Goal: Task Accomplishment & Management: Manage account settings

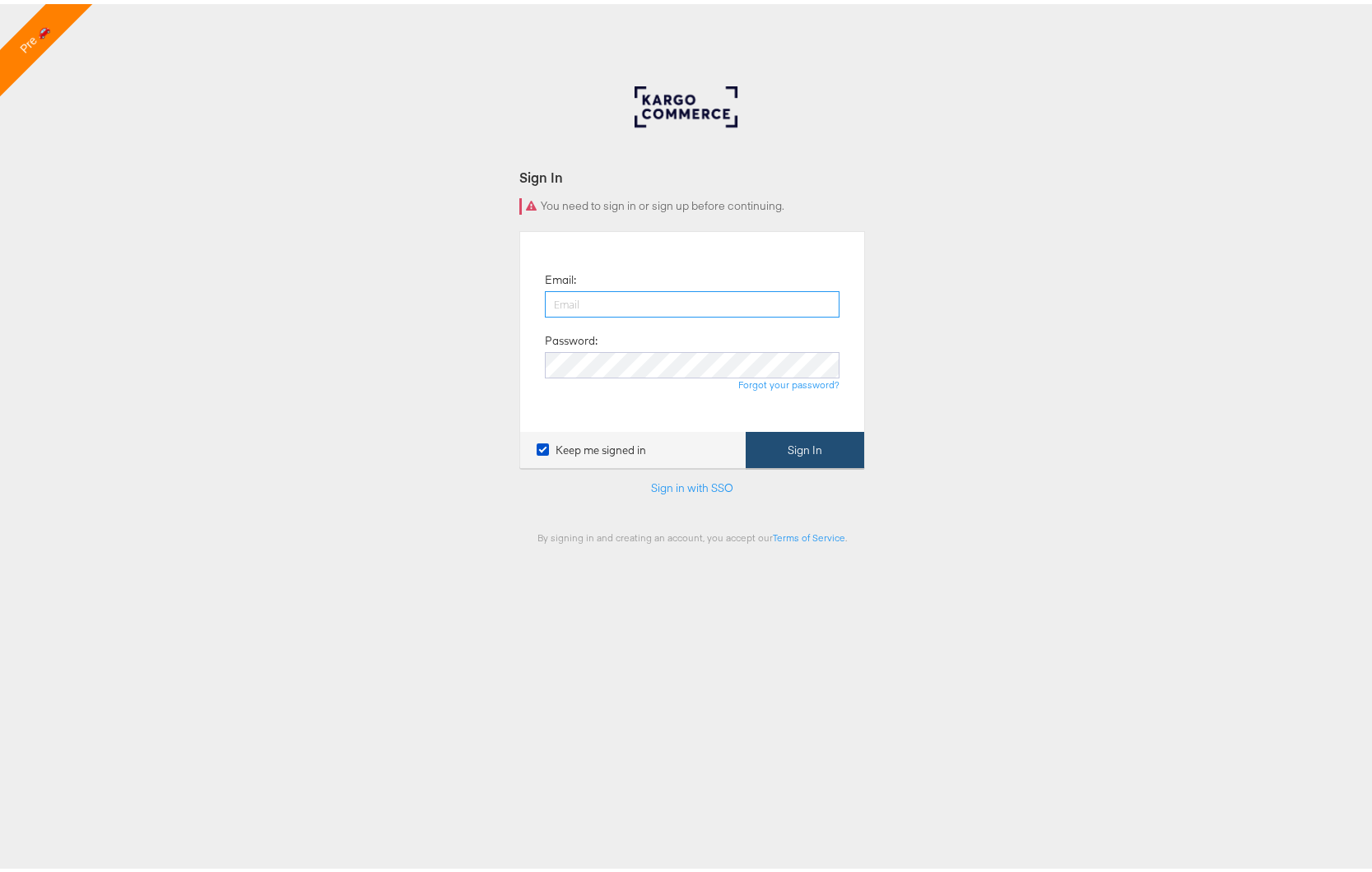
type input "[PERSON_NAME][EMAIL_ADDRESS][DOMAIN_NAME]"
click at [828, 443] on button "Sign In" at bounding box center [805, 446] width 119 height 37
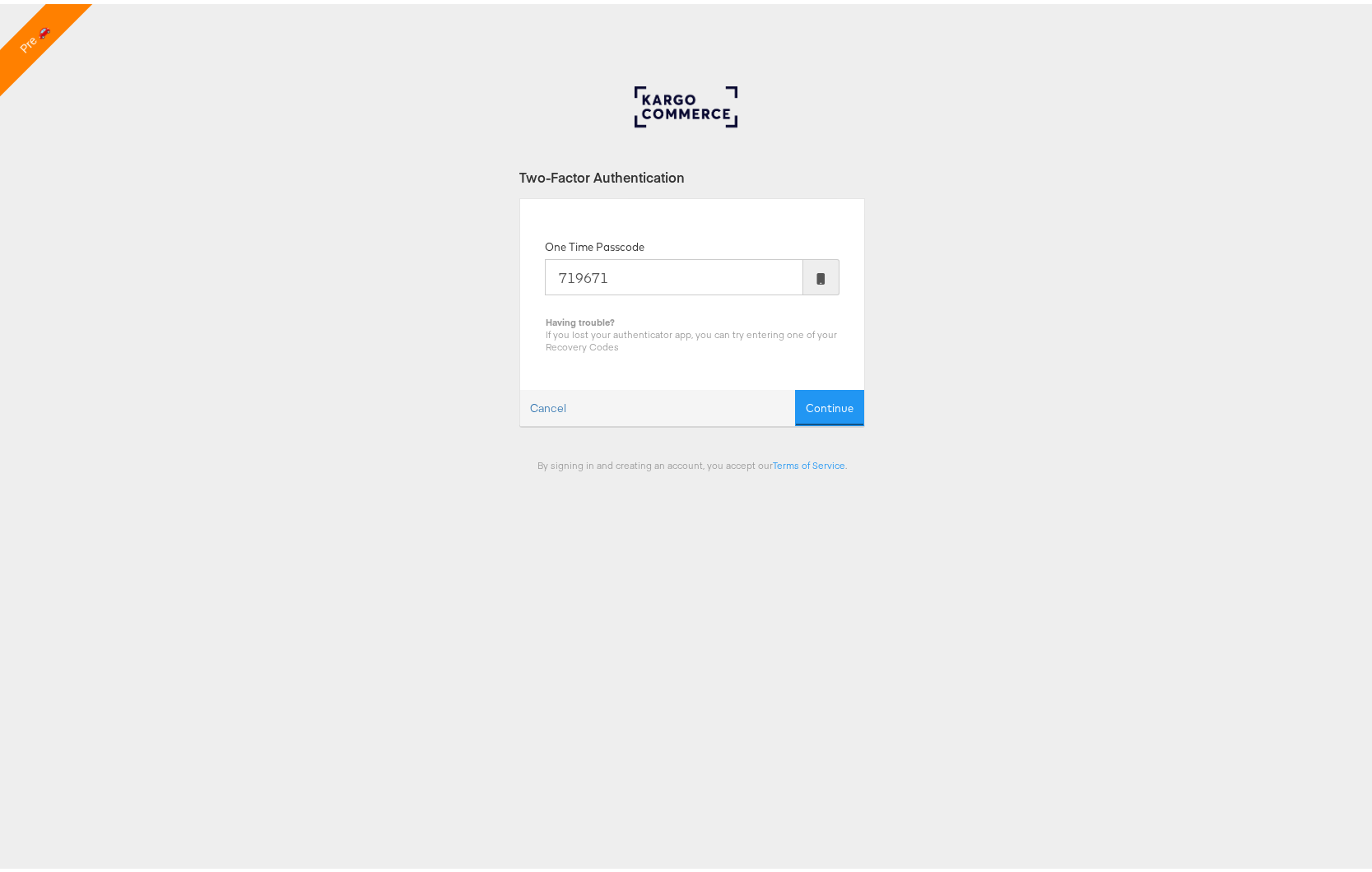
type input "719671"
click at [795, 386] on button "Continue" at bounding box center [830, 405] width 69 height 37
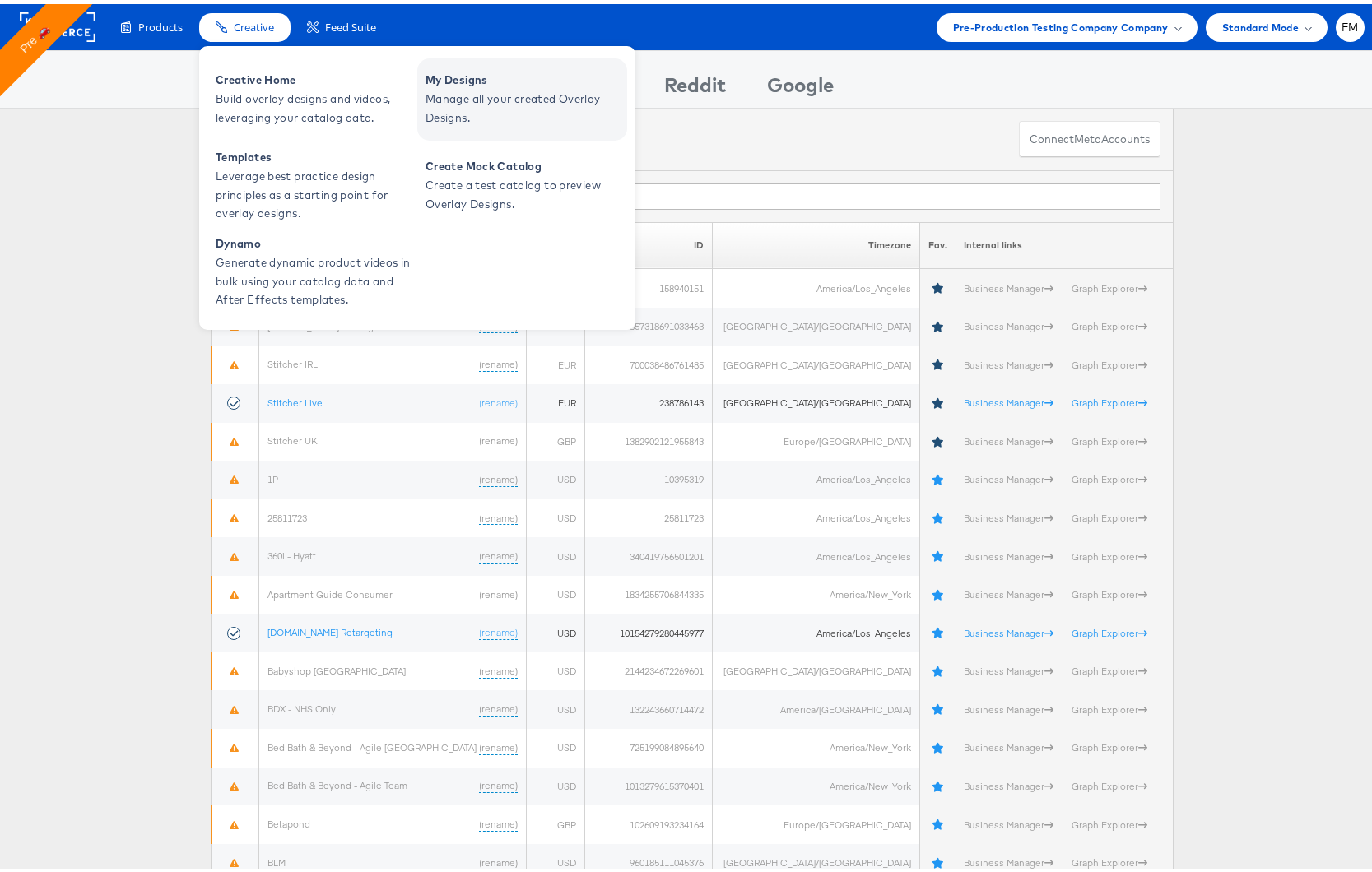
click at [549, 97] on span "Manage all your created Overlay Designs." at bounding box center [523, 104] width 197 height 38
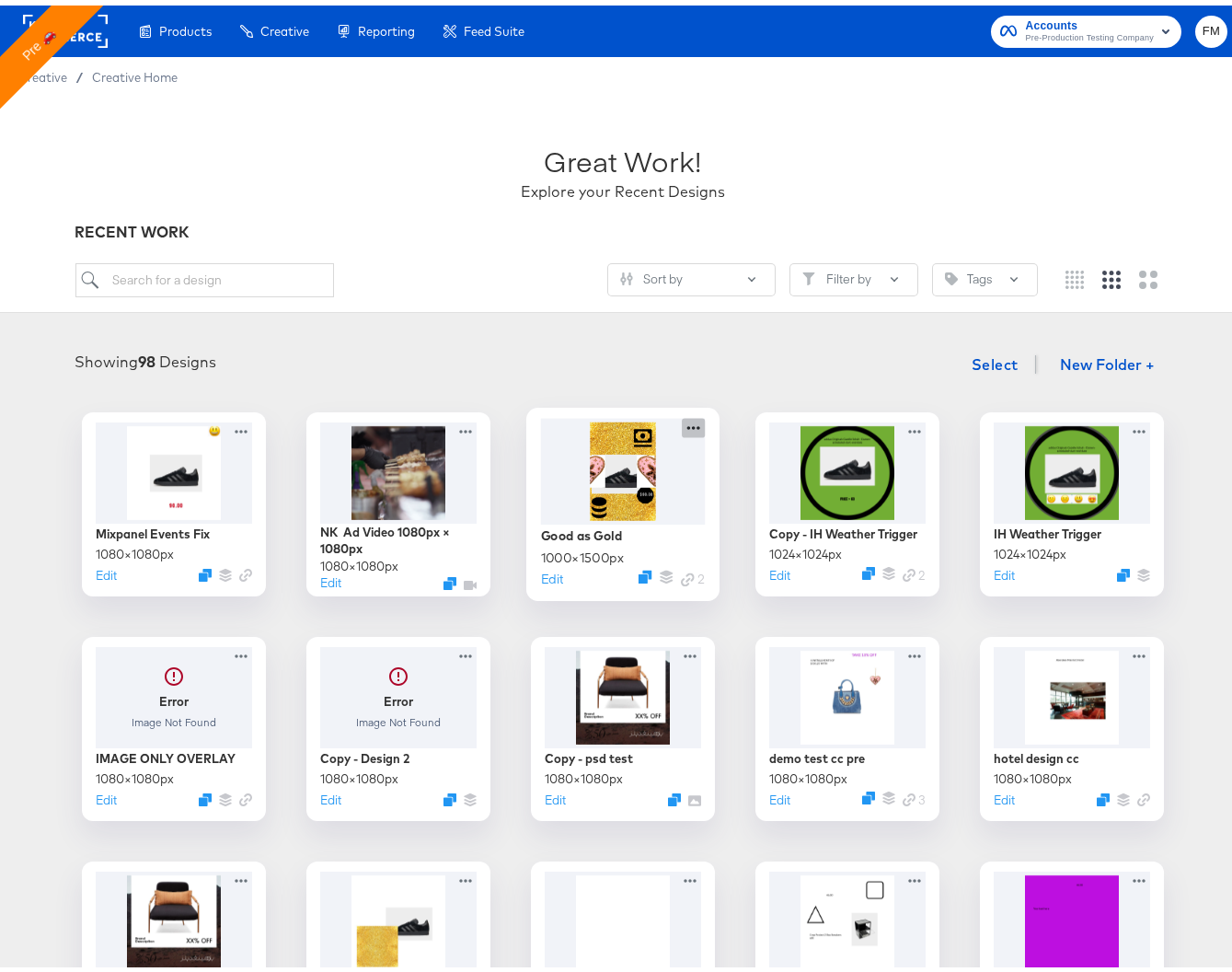
click at [686, 422] on icon at bounding box center [693, 422] width 23 height 19
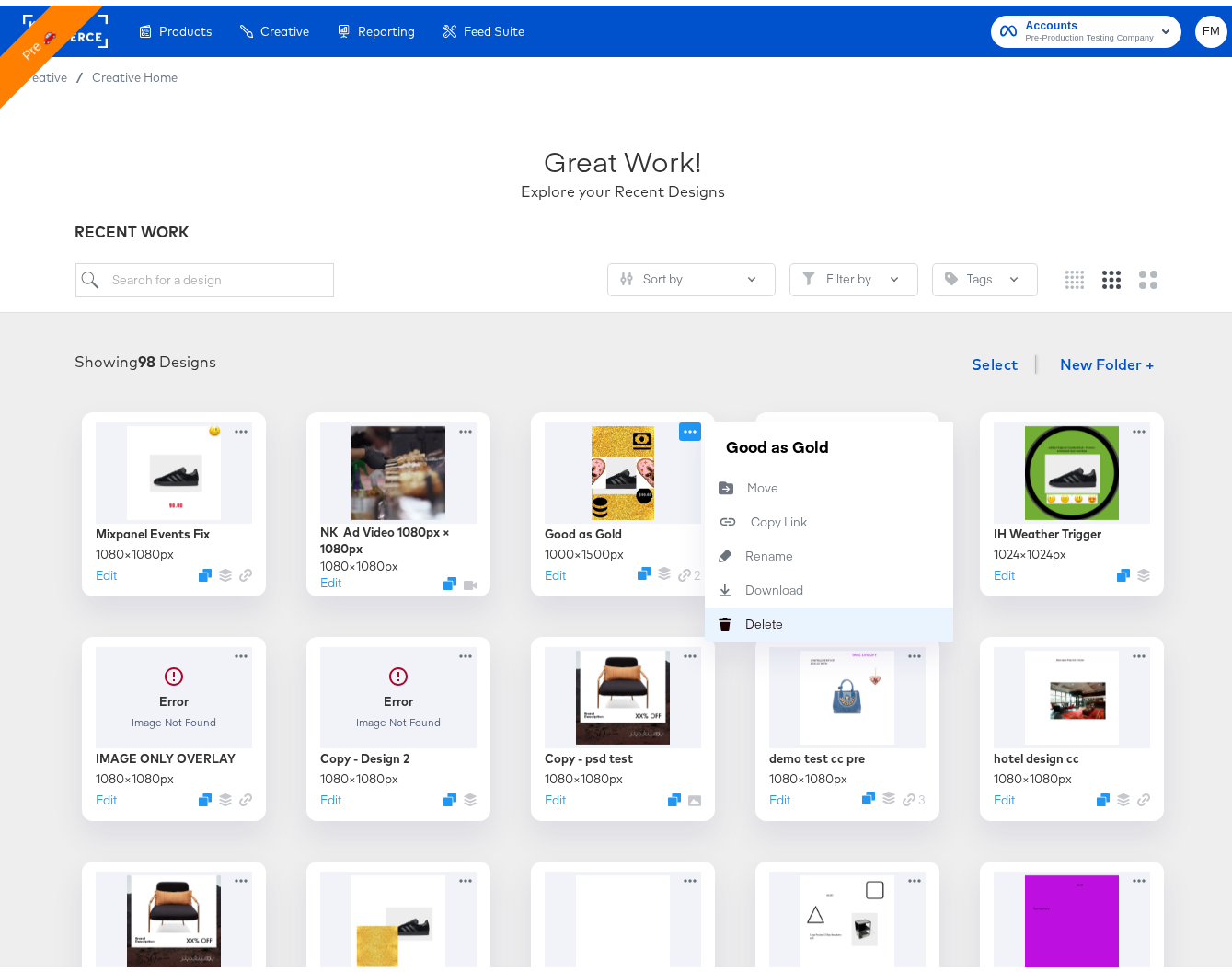
click at [745, 619] on div "Delete Delete" at bounding box center [745, 619] width 0 height 0
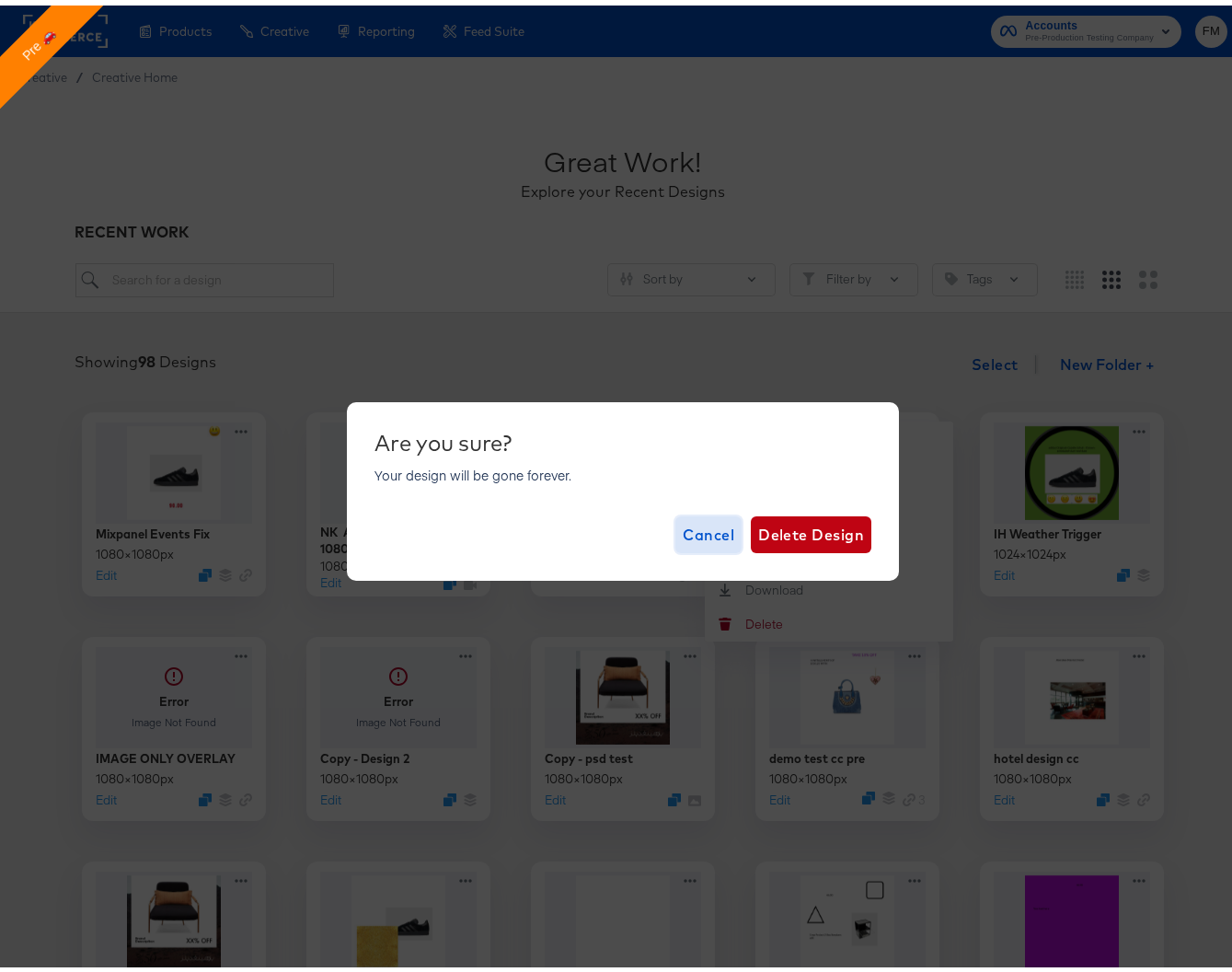
click at [717, 525] on span "Cancel" at bounding box center [708, 529] width 51 height 26
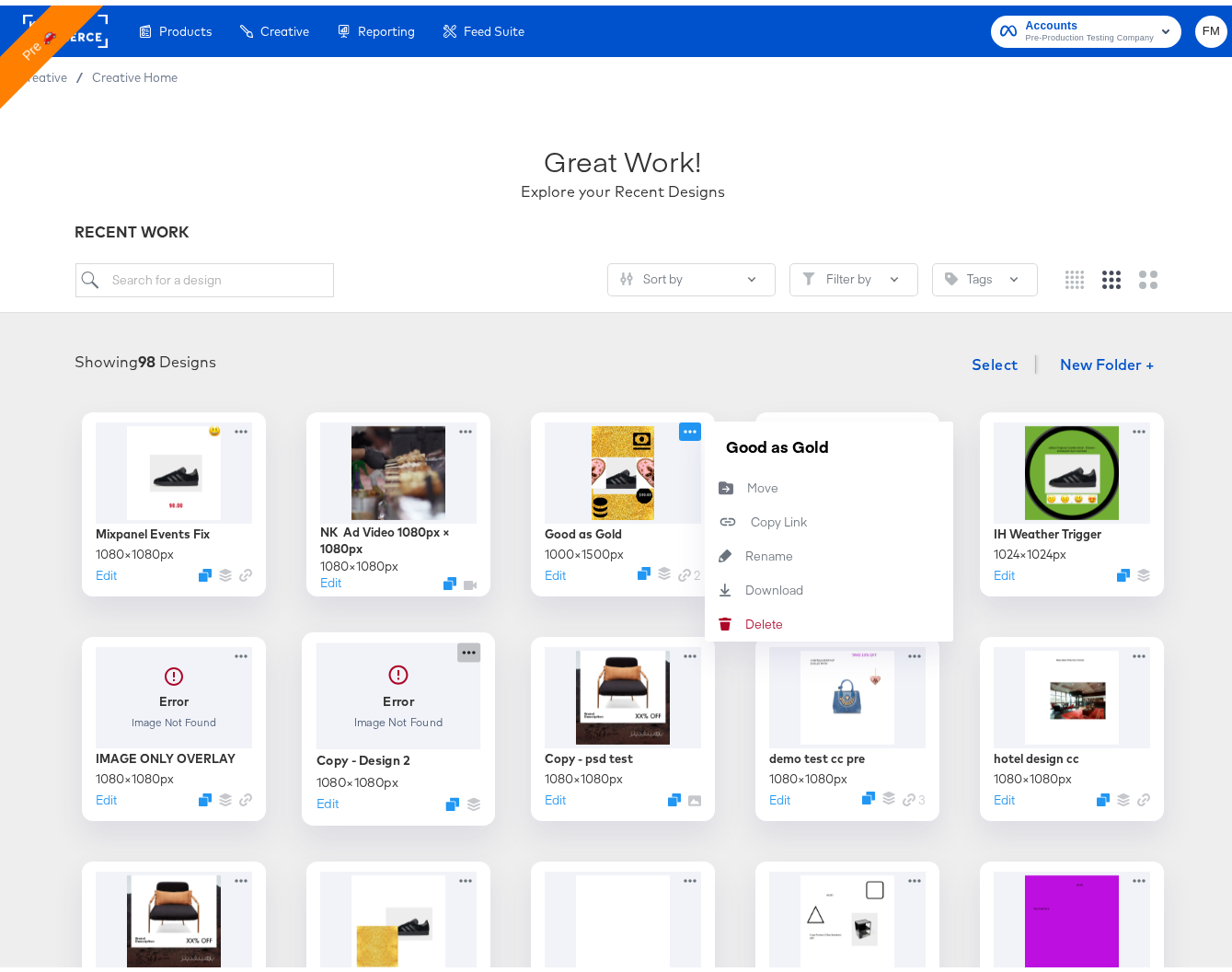
click at [460, 651] on icon at bounding box center [469, 646] width 23 height 19
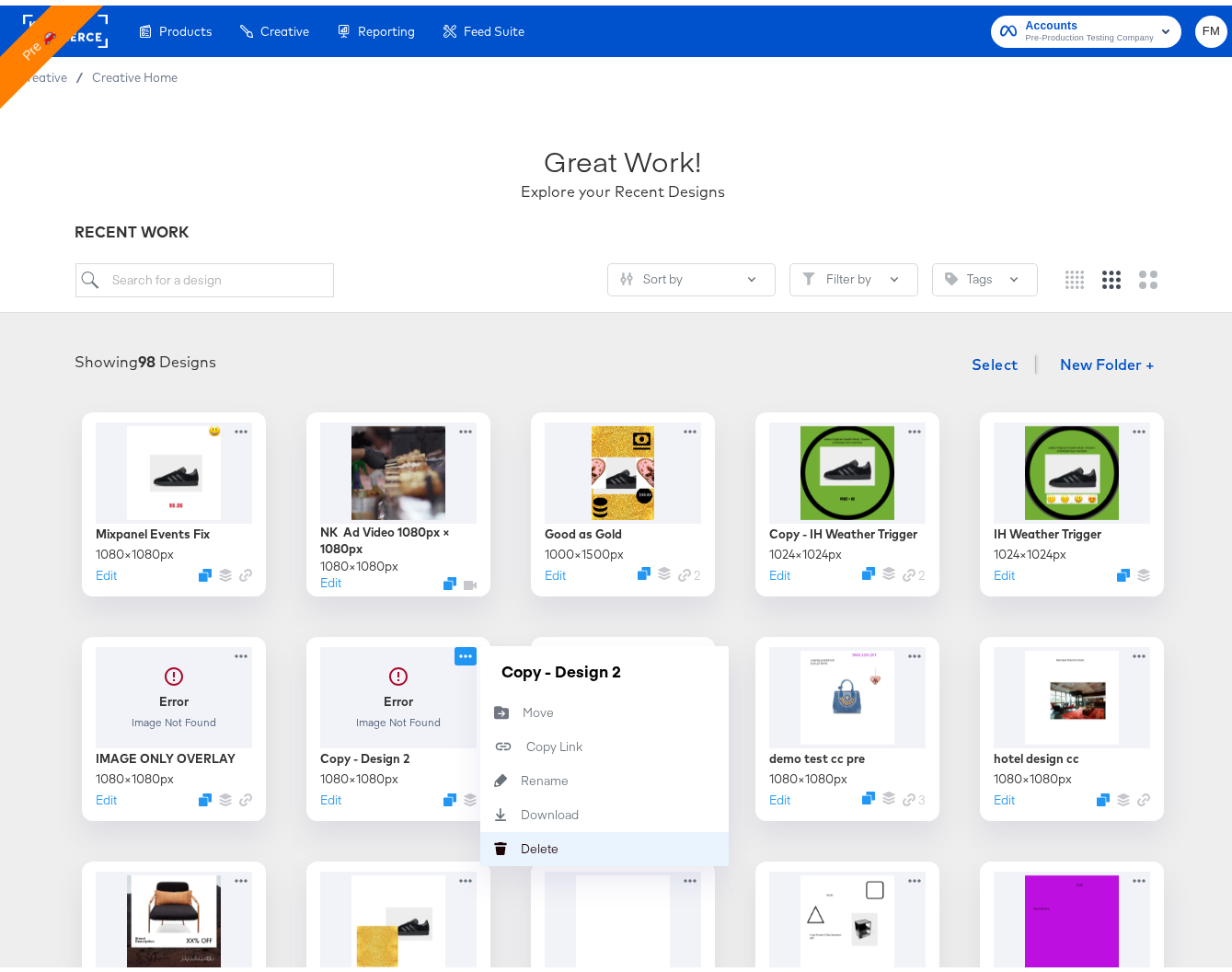
click at [521, 843] on div "Delete Delete" at bounding box center [521, 843] width 0 height 0
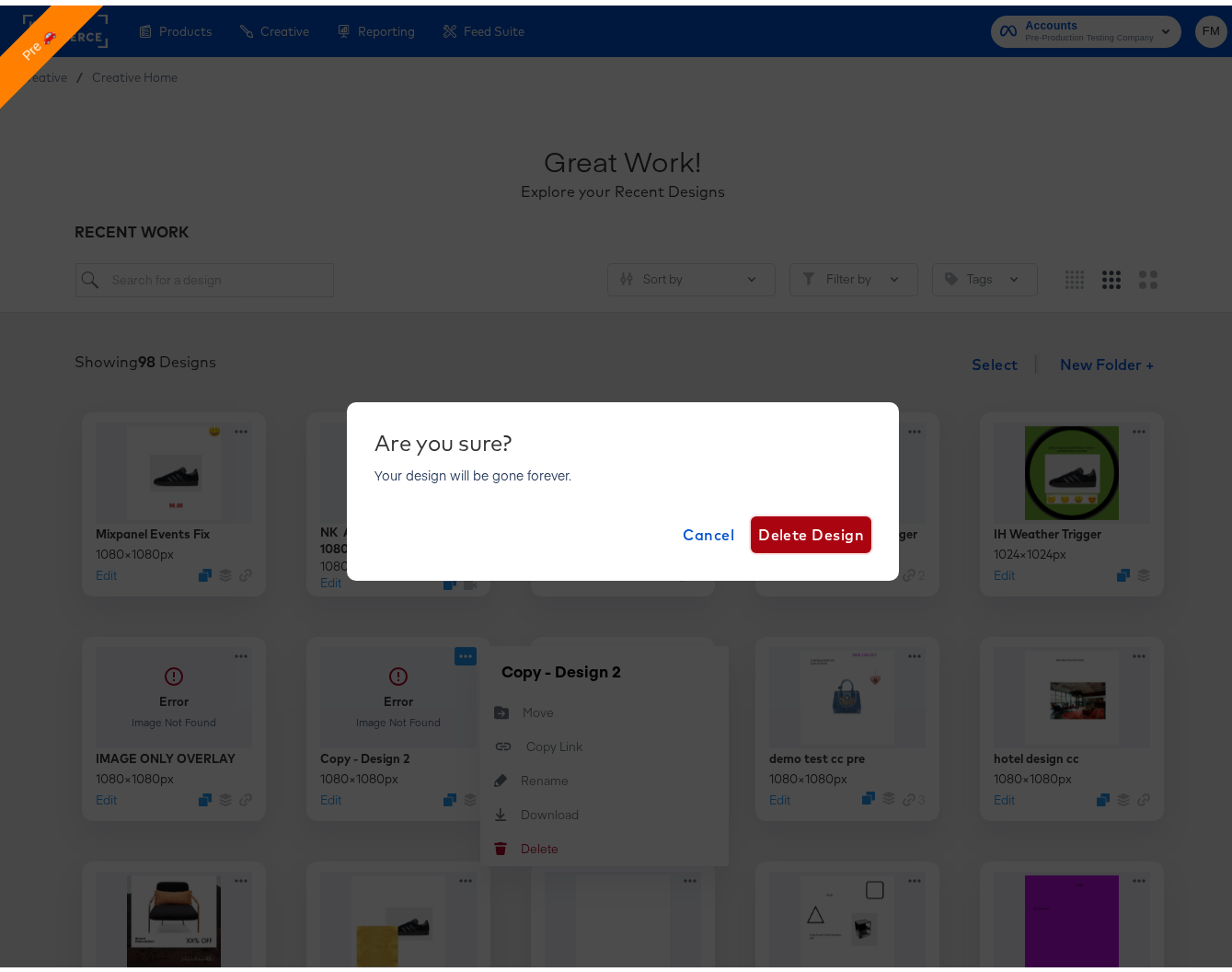
click at [853, 531] on span "Delete Design" at bounding box center [812, 529] width 106 height 26
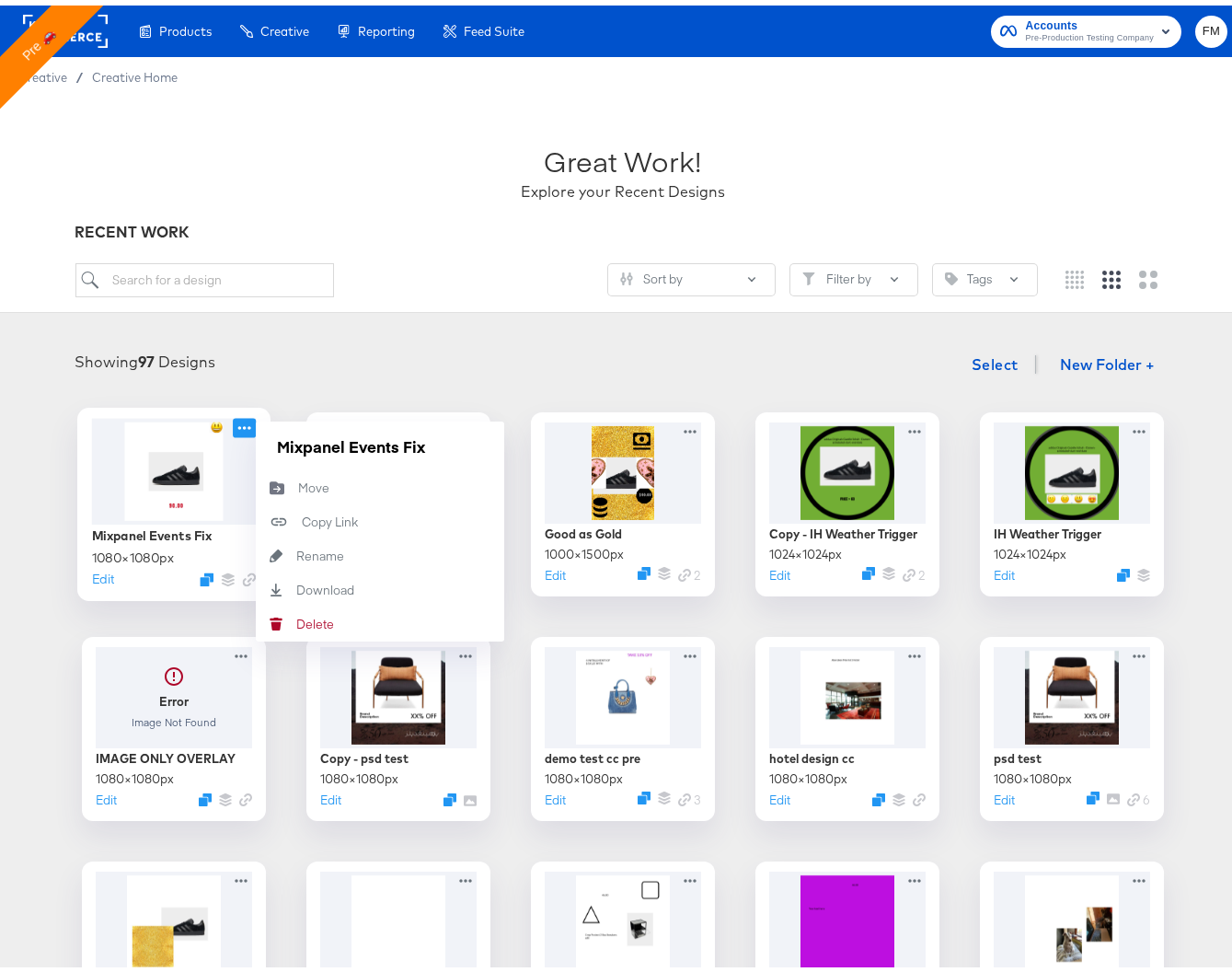
click at [243, 420] on icon at bounding box center [244, 422] width 23 height 19
click at [690, 620] on div "Mixpanel Events Fix 1080 × 1080 px Edit Mixpanel Events Fix Move Move Copy Link…" at bounding box center [622, 947] width 1209 height 1083
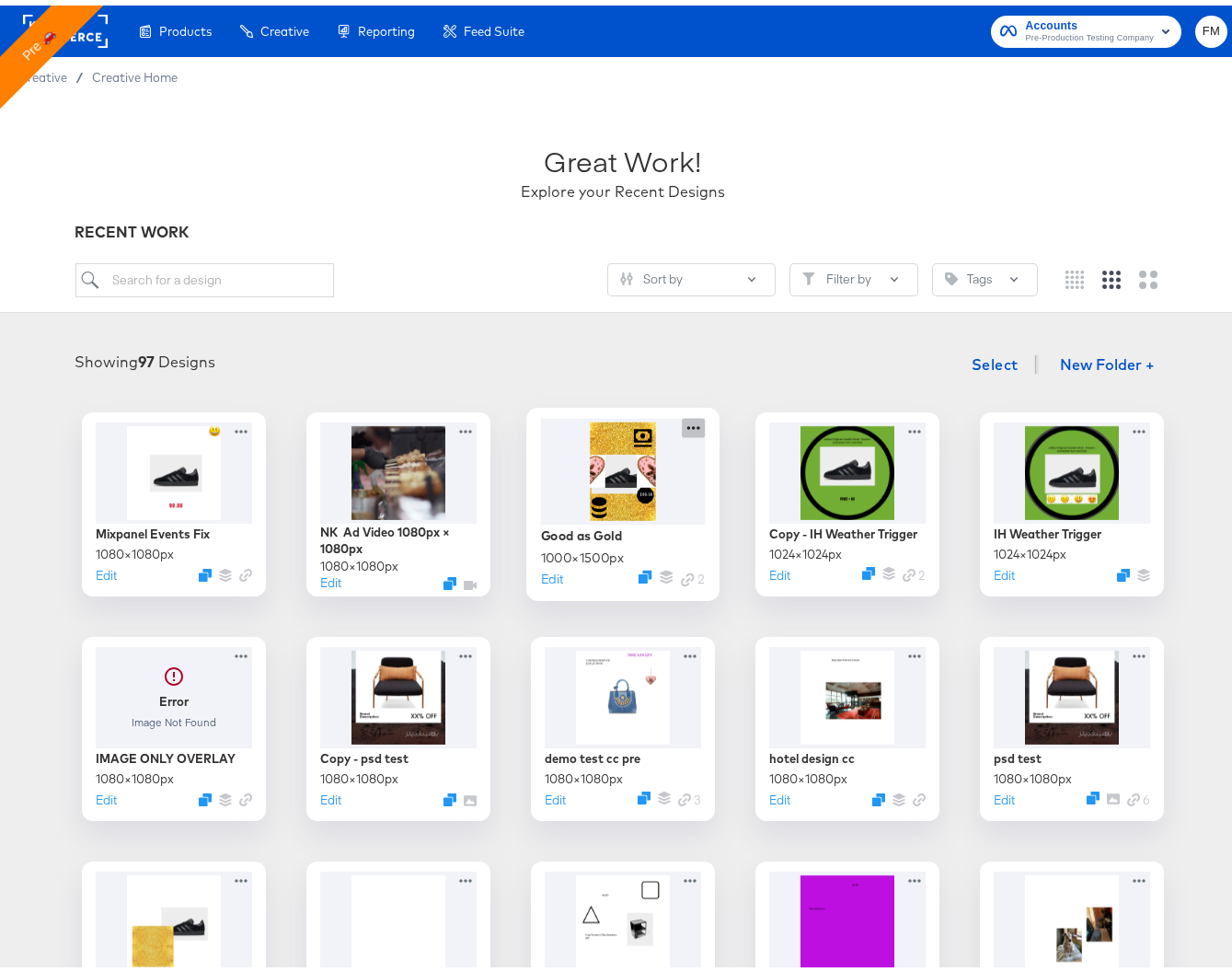
click at [687, 421] on icon at bounding box center [693, 422] width 23 height 19
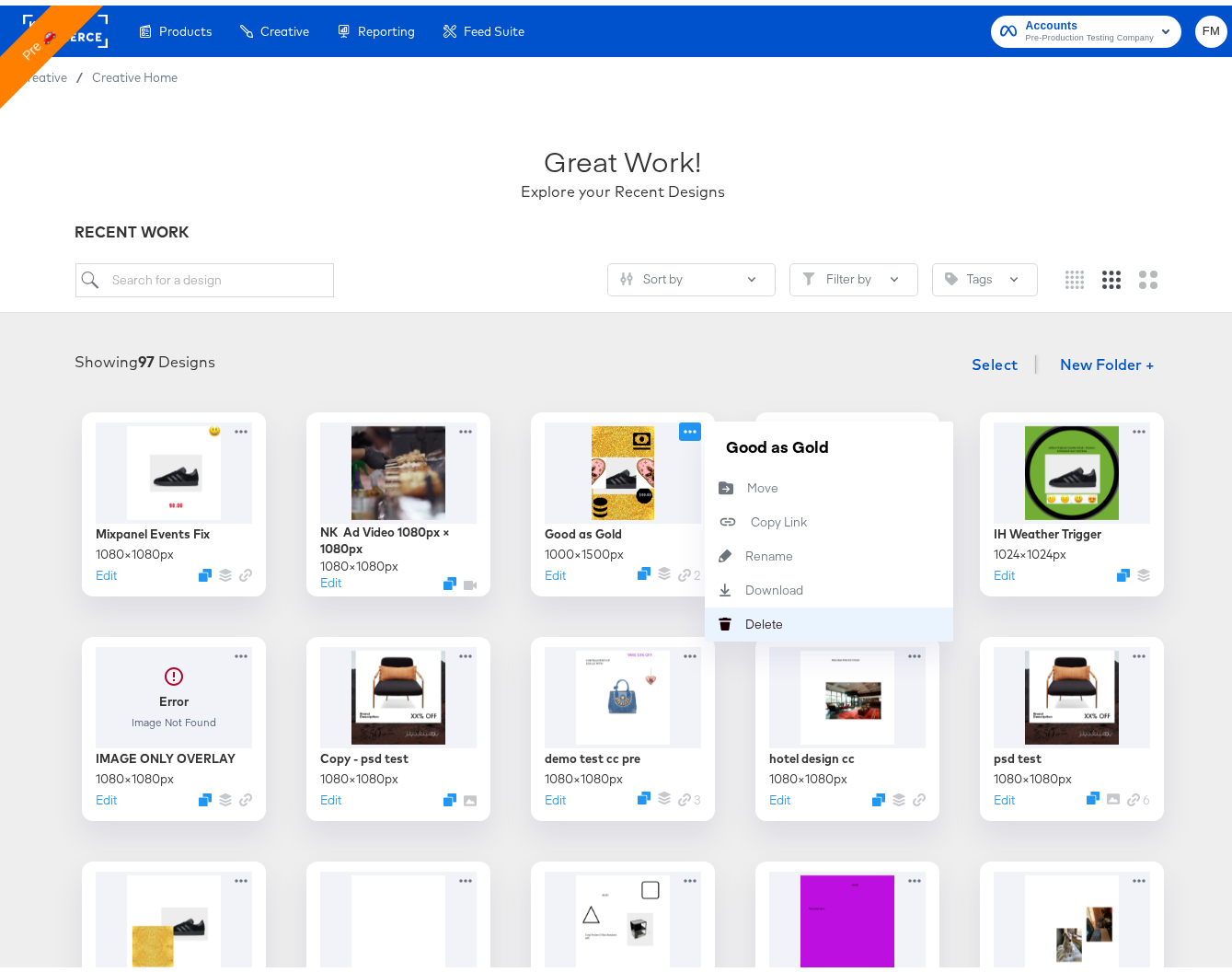
click at [730, 620] on icon "Delete" at bounding box center [724, 619] width 41 height 13
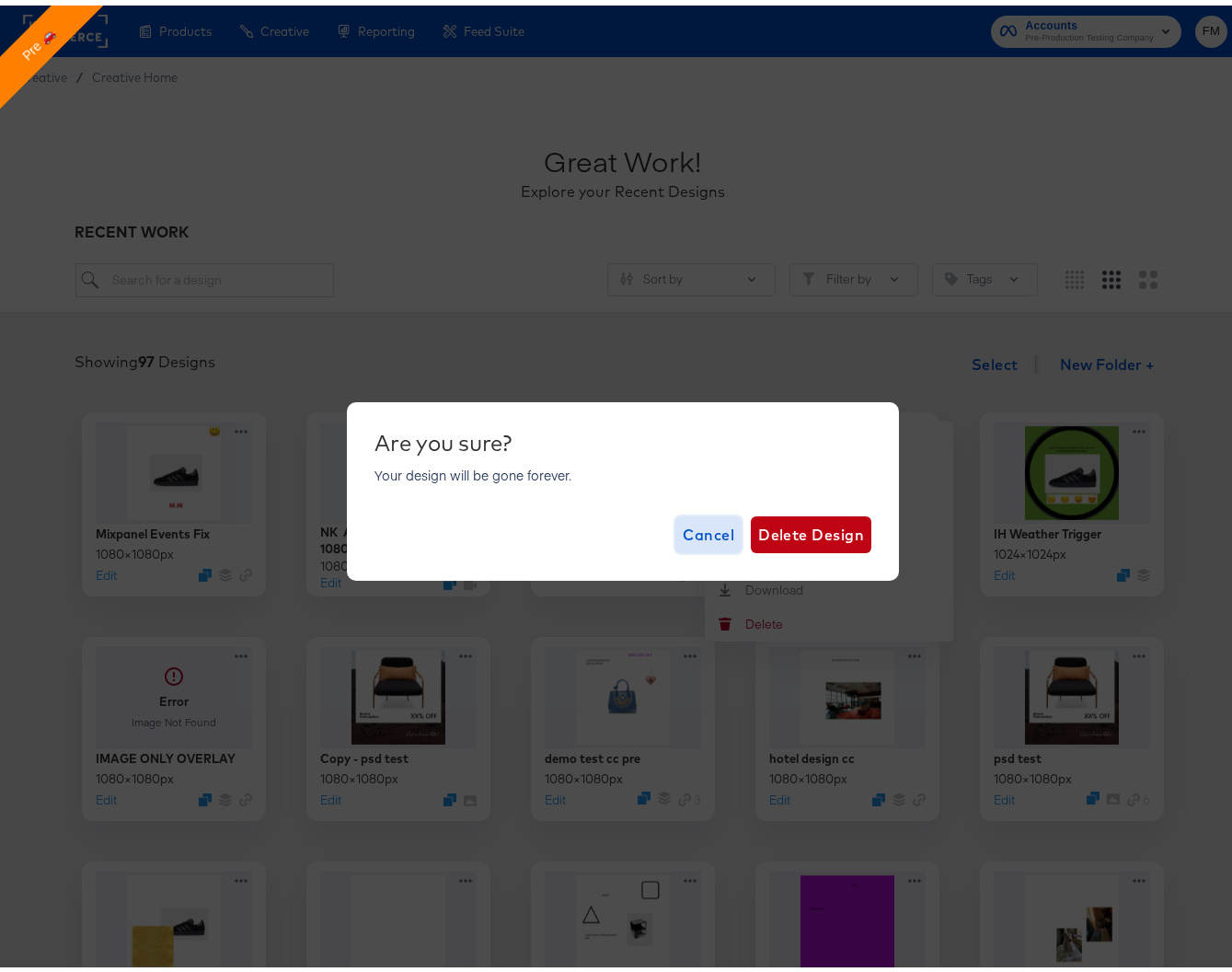
click at [700, 540] on span "Cancel" at bounding box center [708, 529] width 51 height 26
